Goal: Task Accomplishment & Management: Manage account settings

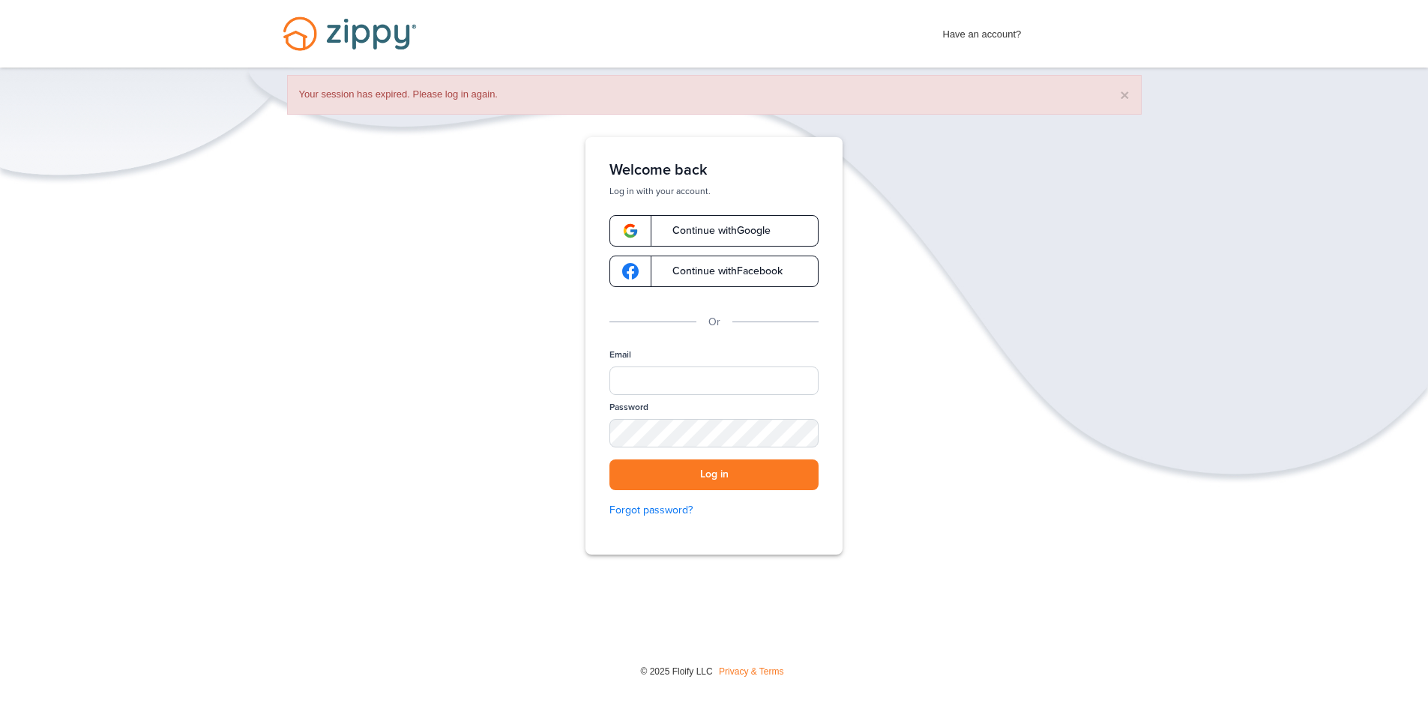
click at [642, 363] on div "Email" at bounding box center [713, 375] width 209 height 52
click at [639, 383] on input "Email" at bounding box center [713, 381] width 209 height 28
type input "**********"
click at [738, 483] on button "Log in" at bounding box center [713, 475] width 209 height 31
